Goal: Task Accomplishment & Management: Manage account settings

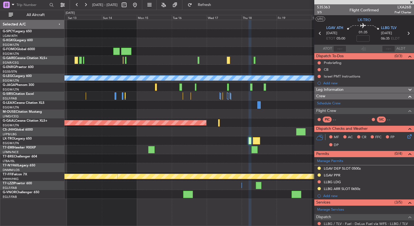
scroll to position [87, 0]
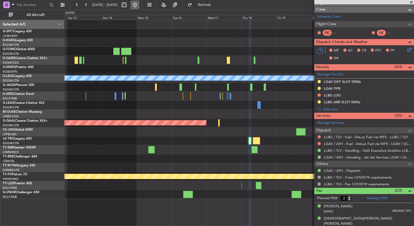
click at [139, 6] on button at bounding box center [134, 5] width 9 height 9
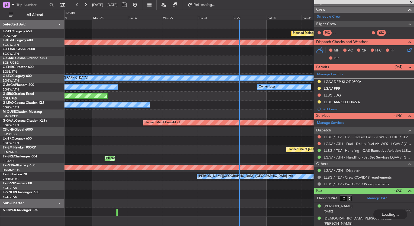
click at [192, 106] on div "Planned Maint Athens (Eleftherios Venizelos Intl) AOG Maint Istanbul (Ataturk) …" at bounding box center [238, 118] width 349 height 196
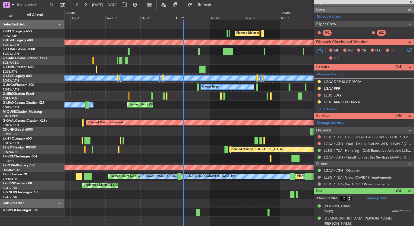
click at [263, 9] on div "25 Aug 2025 - 04 Sep 2025 Refresh Quick Links All Aircraft" at bounding box center [207, 5] width 414 height 10
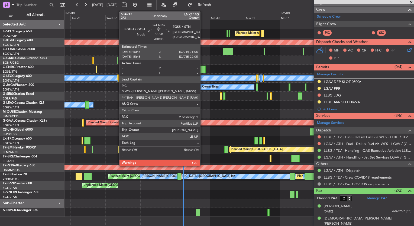
click at [202, 68] on div at bounding box center [202, 68] width 6 height 7
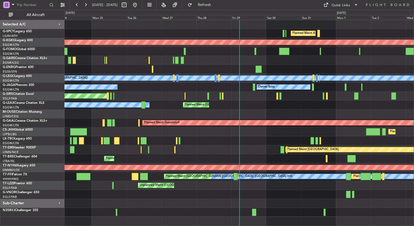
click at [254, 67] on div at bounding box center [238, 69] width 349 height 9
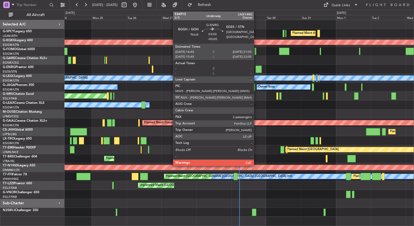
click at [257, 68] on div at bounding box center [258, 68] width 6 height 7
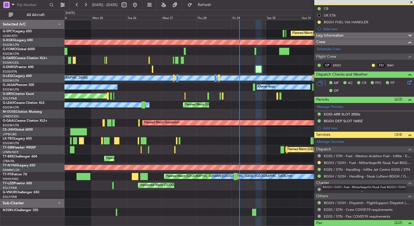
scroll to position [55, 0]
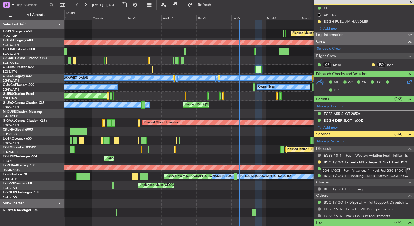
click at [358, 162] on link "BGGH / GOH - Fuel - Mittarfeqarfiit Nuuk Fuel BGGH / GOH" at bounding box center [366, 162] width 87 height 5
click at [210, 9] on fb-refresh-button "Refresh" at bounding box center [201, 5] width 38 height 10
click at [212, 7] on button "Refresh" at bounding box center [201, 5] width 32 height 9
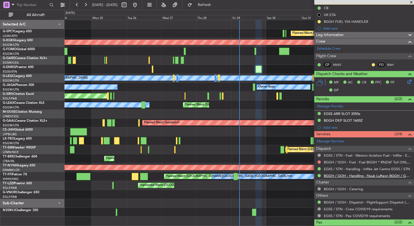
click at [369, 175] on link "BGGH / GOH - Handling - Nuuk Luftavn BGGH / GOH" at bounding box center [366, 175] width 87 height 5
click at [215, 5] on span "Refresh" at bounding box center [204, 5] width 23 height 4
click at [411, 1] on span at bounding box center [410, 2] width 5 height 5
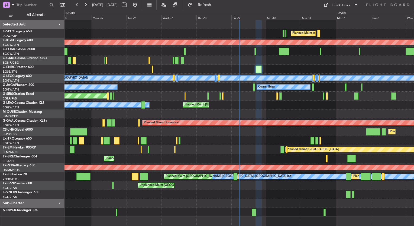
type input "0"
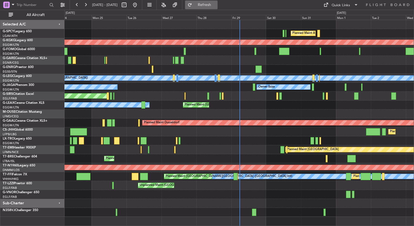
click at [215, 4] on span "Refresh" at bounding box center [204, 5] width 23 height 4
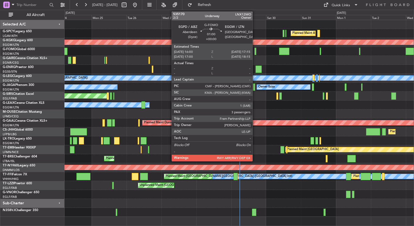
click at [254, 51] on div at bounding box center [255, 51] width 2 height 7
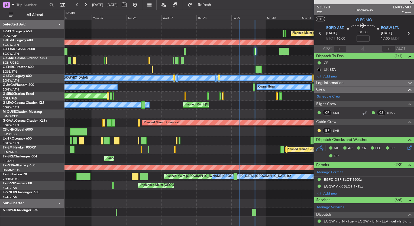
click at [260, 73] on div at bounding box center [238, 69] width 349 height 9
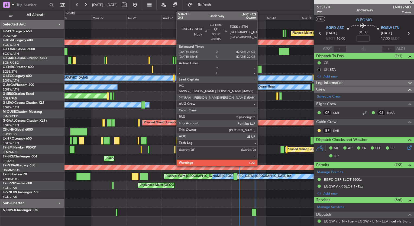
click at [260, 71] on div at bounding box center [258, 68] width 6 height 7
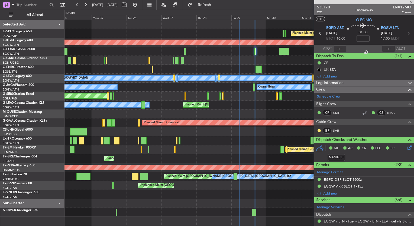
type input "-00:05"
type input "2"
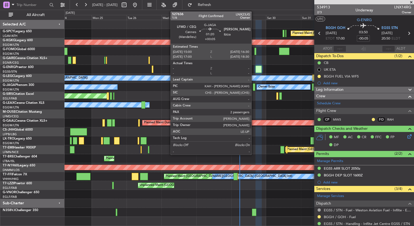
click at [254, 87] on div at bounding box center [254, 86] width 2 height 7
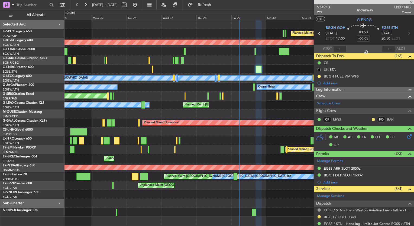
type input "+00:05"
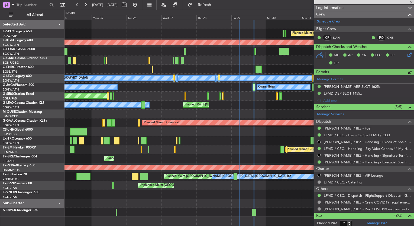
scroll to position [120, 0]
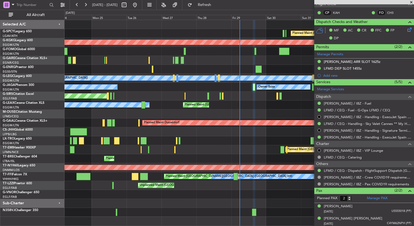
click at [221, 208] on div at bounding box center [238, 212] width 349 height 9
click at [91, 103] on div "Planned Maint Athens ([PERSON_NAME] Intl) AOG Maint [GEOGRAPHIC_DATA] ([GEOGRAP…" at bounding box center [238, 118] width 349 height 196
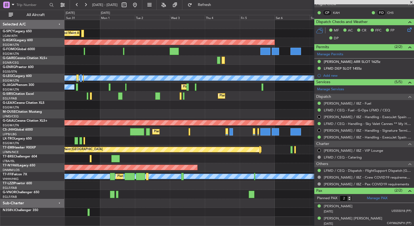
click at [135, 111] on div at bounding box center [238, 113] width 349 height 9
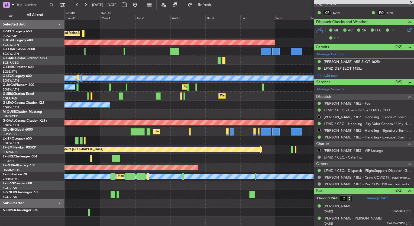
click at [191, 66] on div at bounding box center [238, 69] width 349 height 9
click at [139, 7] on button at bounding box center [134, 5] width 9 height 9
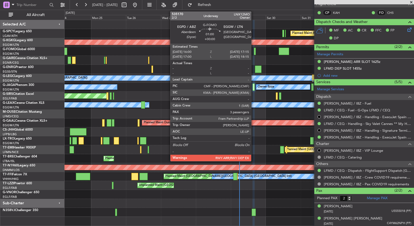
click at [254, 52] on div at bounding box center [255, 51] width 2 height 7
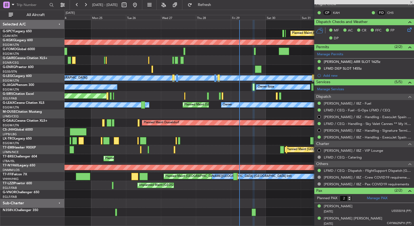
type input "3"
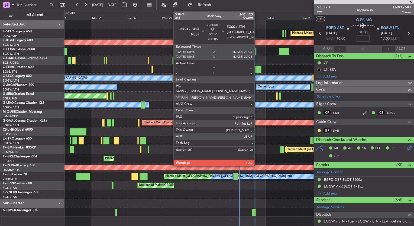
click at [257, 71] on div at bounding box center [258, 68] width 6 height 7
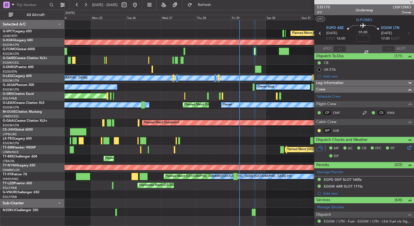
type input "-00:05"
type input "2"
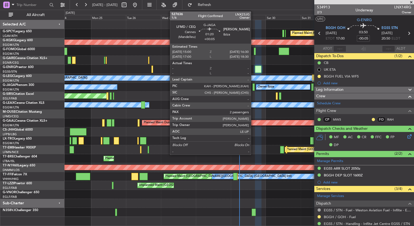
click at [253, 88] on div at bounding box center [253, 86] width 2 height 7
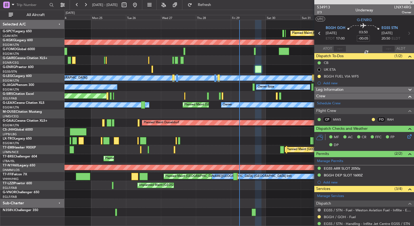
type input "+00:05"
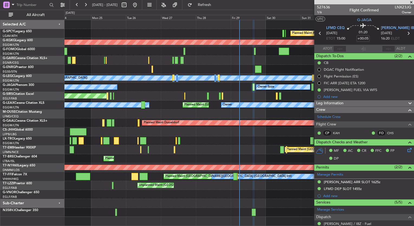
click at [266, 209] on div at bounding box center [238, 212] width 349 height 9
click at [411, 3] on span at bounding box center [410, 2] width 5 height 5
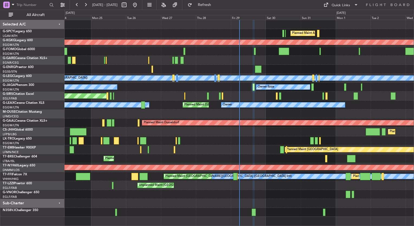
type input "0"
click at [277, 202] on div at bounding box center [238, 203] width 349 height 9
